Goal: Transaction & Acquisition: Purchase product/service

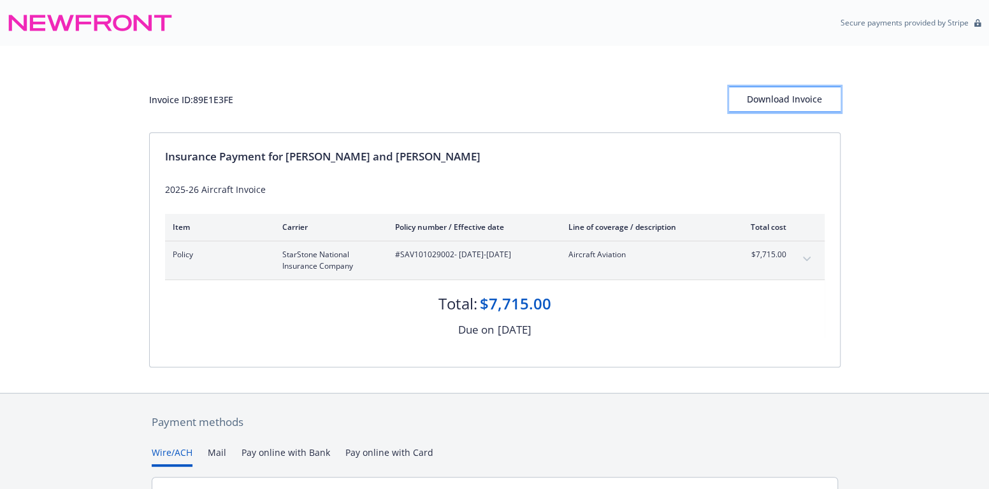
click at [779, 105] on div "Download Invoice" at bounding box center [785, 99] width 112 height 24
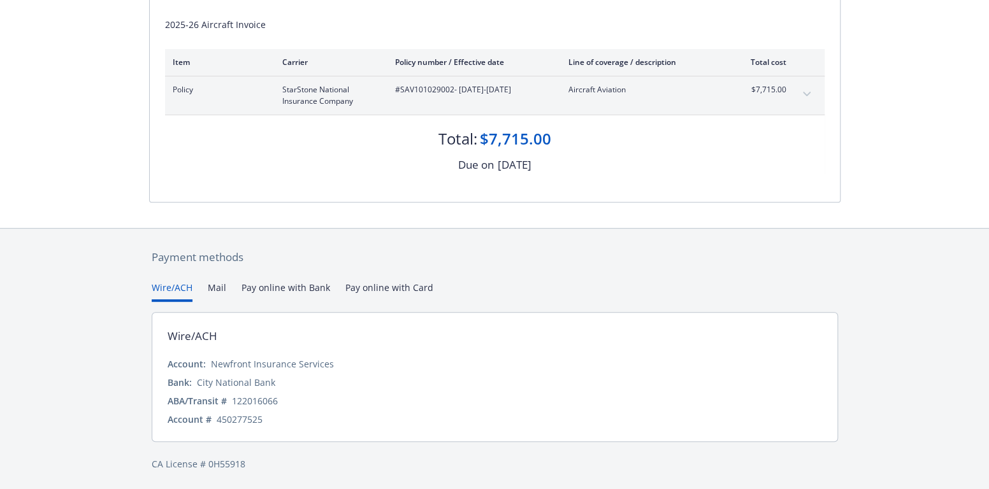
scroll to position [165, 0]
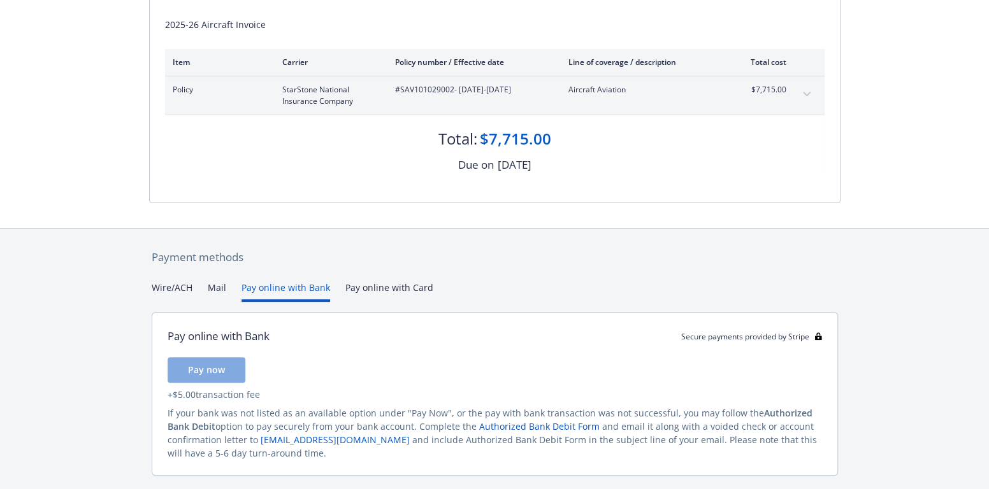
click at [293, 287] on button "Pay online with Bank" at bounding box center [286, 291] width 89 height 21
click at [479, 423] on link "Authorized Bank Debit Form" at bounding box center [539, 427] width 120 height 12
